Goal: Complete application form: Complete application form

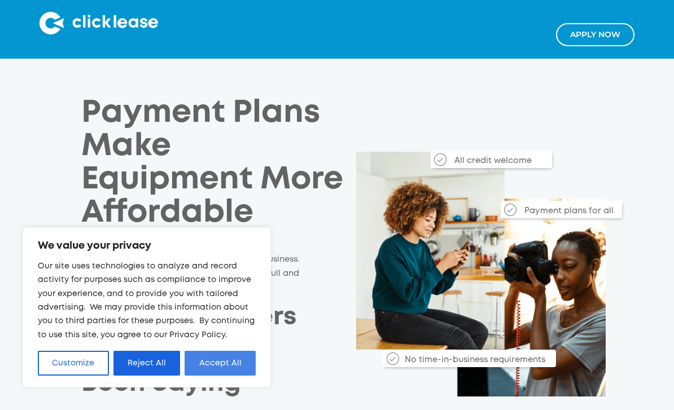
click at [218, 363] on button "Accept All" at bounding box center [219, 363] width 71 height 25
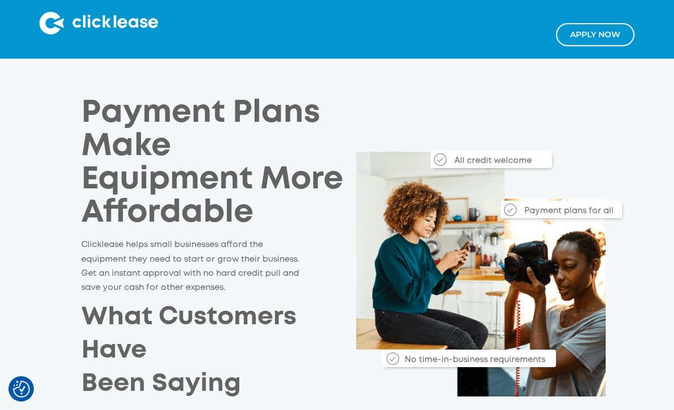
click at [612, 34] on link "Apply NOw" at bounding box center [595, 34] width 78 height 23
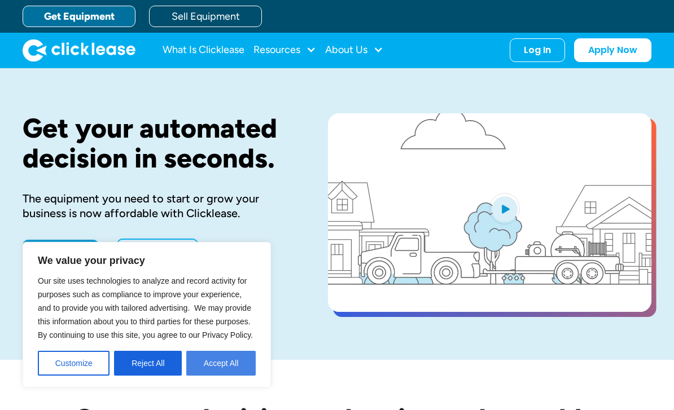
click at [217, 366] on button "Accept All" at bounding box center [220, 363] width 69 height 25
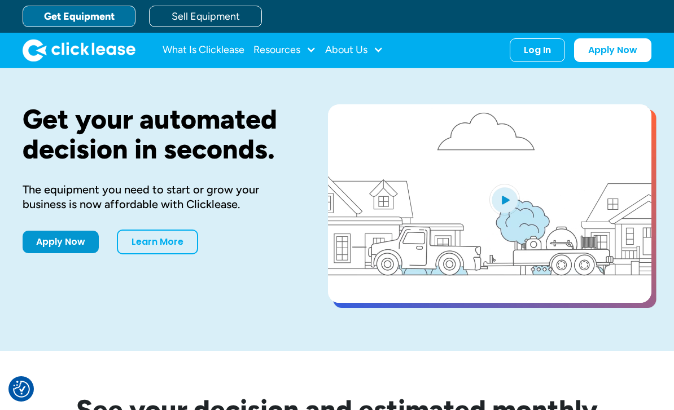
scroll to position [11, 0]
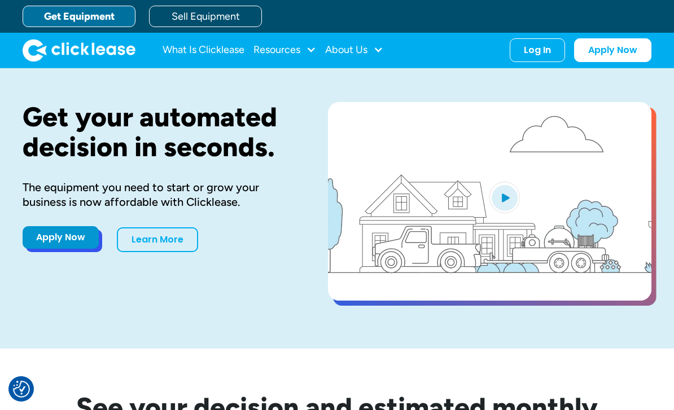
click at [47, 239] on link "Apply Now" at bounding box center [61, 237] width 76 height 23
